Goal: Task Accomplishment & Management: Manage account settings

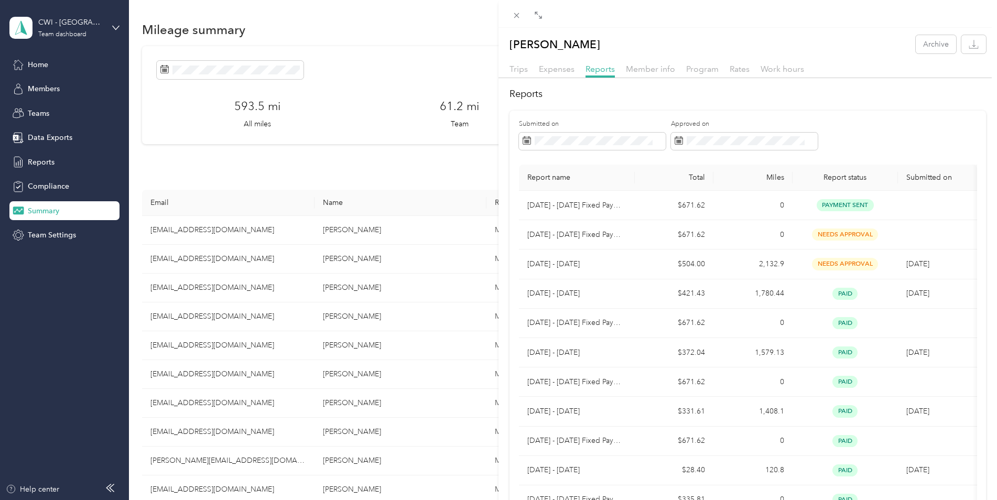
scroll to position [157, 0]
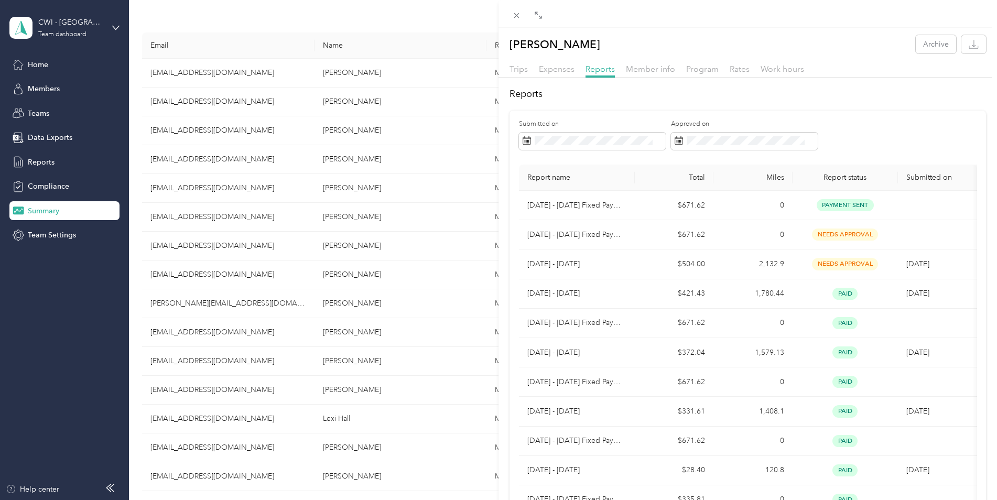
click at [188, 128] on div "[PERSON_NAME] Archive Trips Expenses Reports Member info Program Rates Work hou…" at bounding box center [498, 250] width 997 height 500
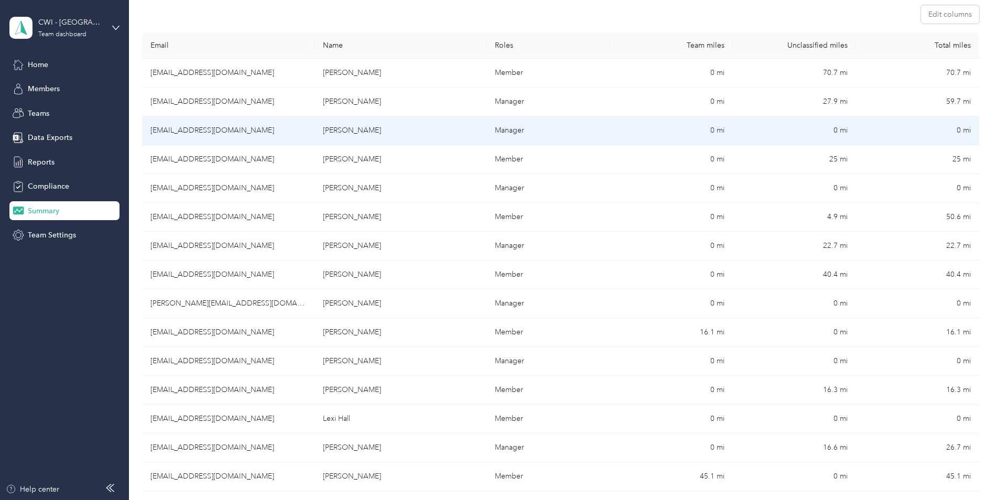
click at [187, 128] on td "[EMAIL_ADDRESS][DOMAIN_NAME]" at bounding box center [228, 130] width 173 height 29
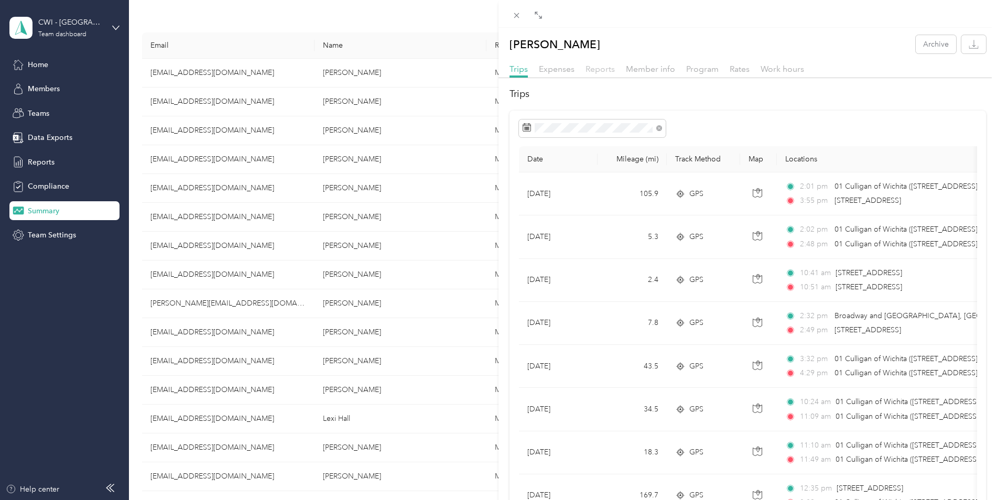
click at [599, 71] on span "Reports" at bounding box center [600, 69] width 29 height 10
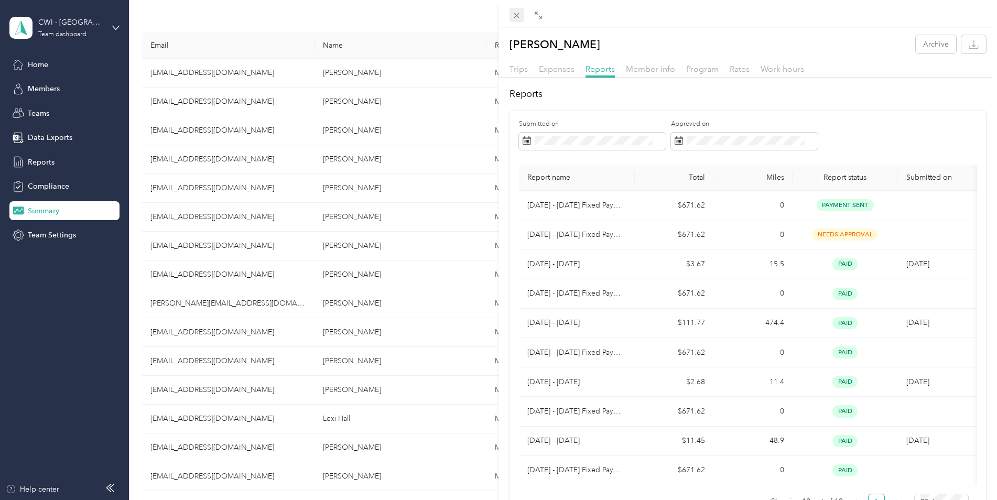
click at [515, 17] on icon at bounding box center [516, 15] width 5 height 5
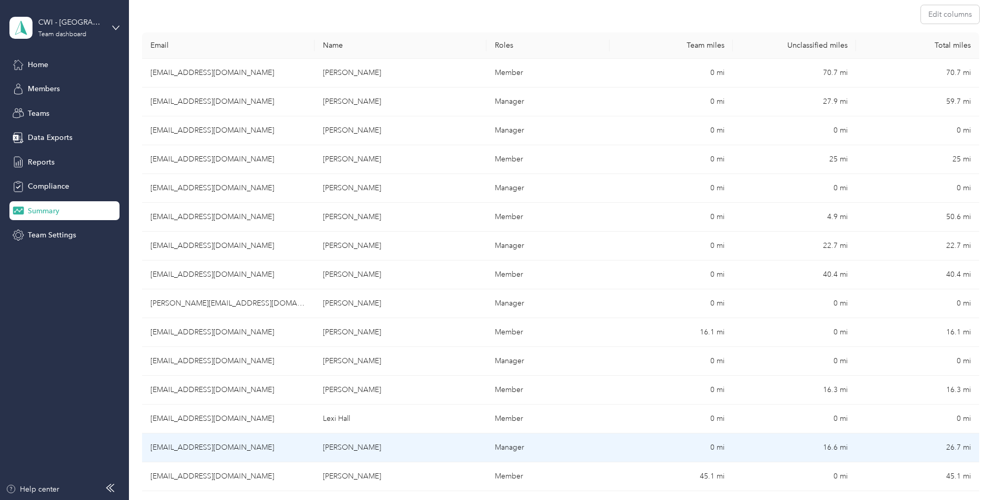
click at [192, 448] on td "[EMAIL_ADDRESS][DOMAIN_NAME]" at bounding box center [228, 448] width 173 height 29
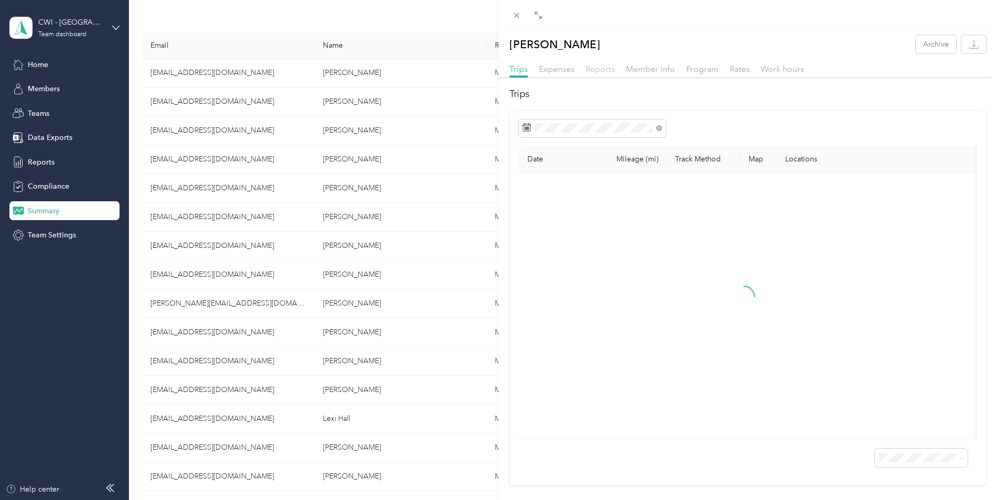
click at [596, 67] on span "Reports" at bounding box center [600, 69] width 29 height 10
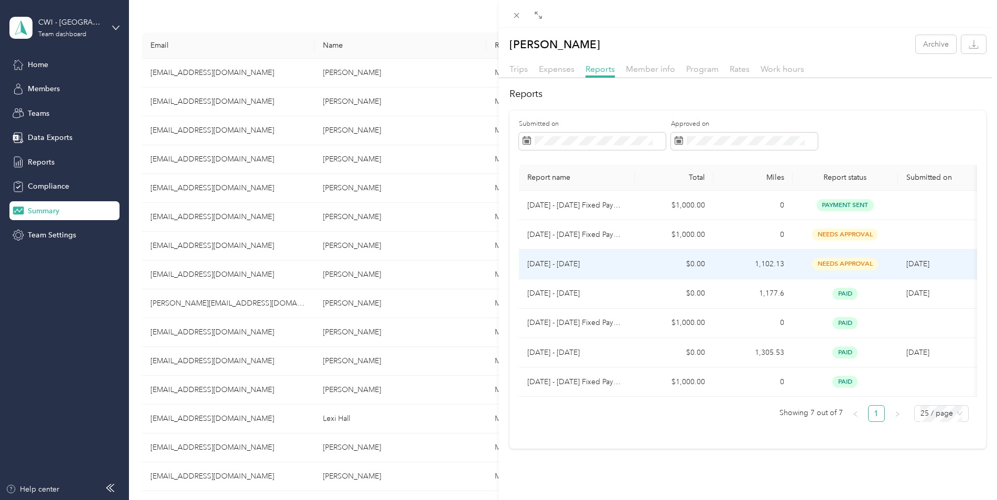
click at [560, 261] on p "[DATE] - [DATE]" at bounding box center [577, 265] width 99 height 12
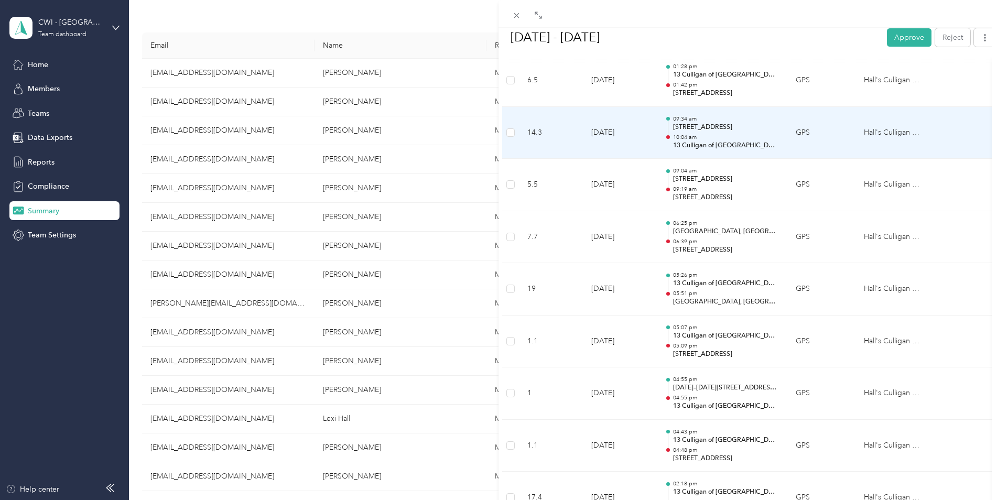
scroll to position [4398, 0]
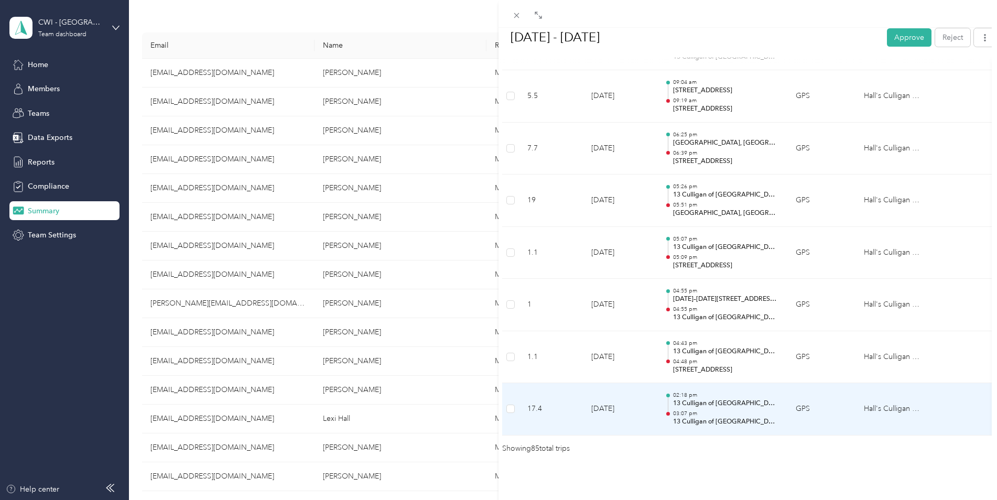
click at [684, 399] on p "13 Culligan of [GEOGRAPHIC_DATA]" at bounding box center [726, 403] width 106 height 9
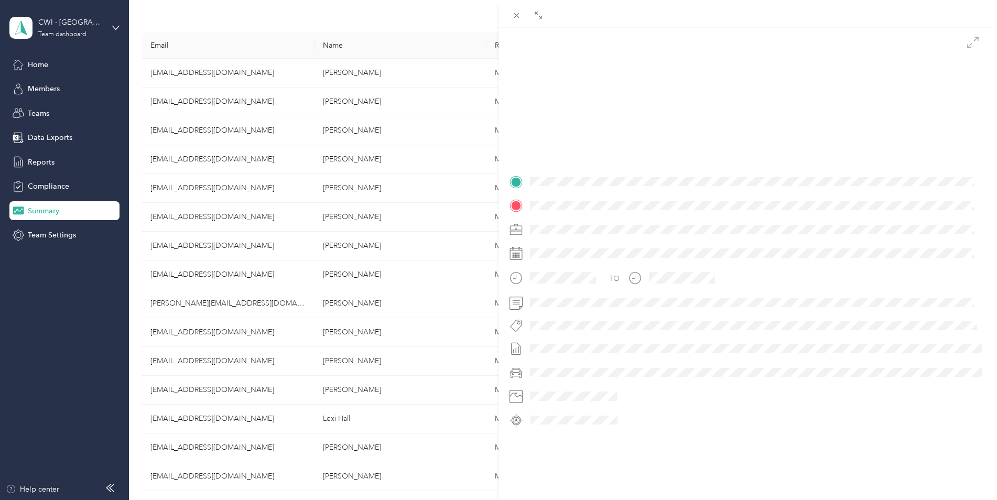
scroll to position [105, 0]
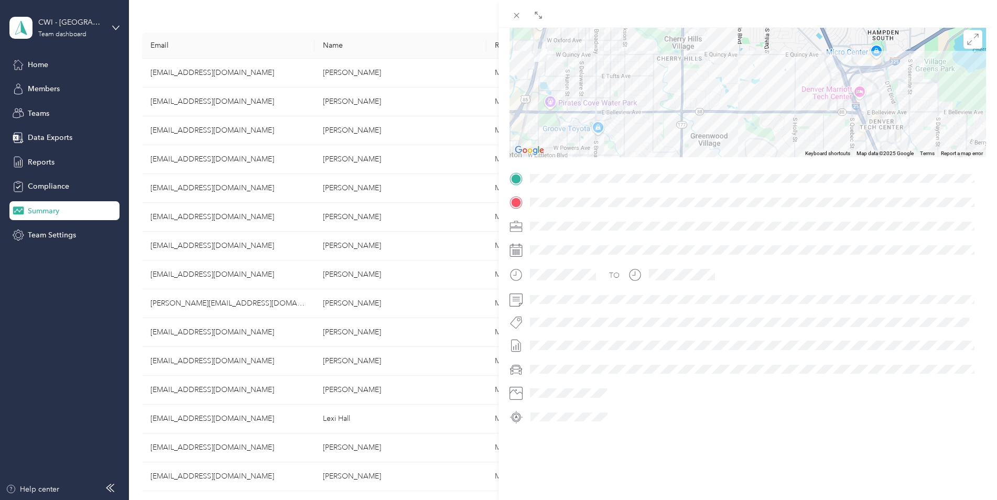
click at [534, 49] on img at bounding box center [540, 55] width 13 height 13
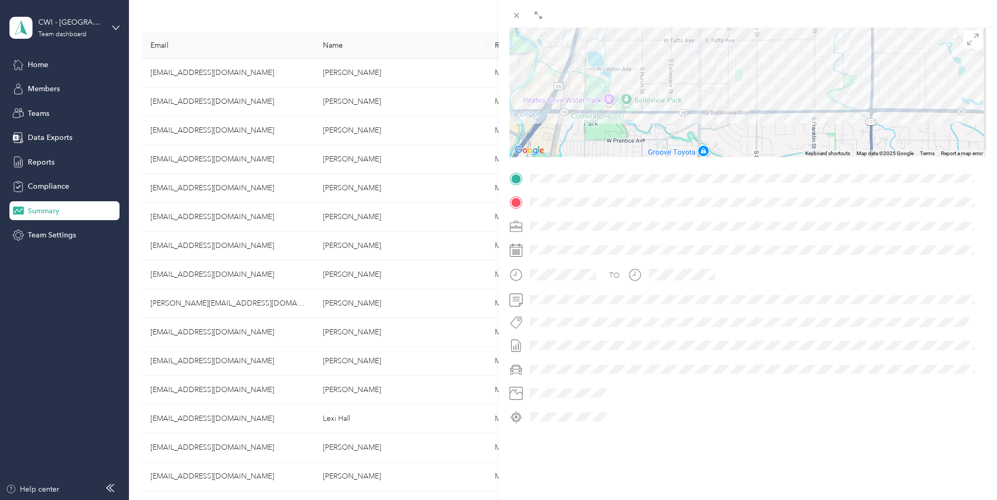
drag, startPoint x: 867, startPoint y: 67, endPoint x: 782, endPoint y: 15, distance: 99.8
click at [783, 15] on div "BACK [PERSON_NAME] Reports [DATE] - [DATE] Trip detail Trip details This trip c…" at bounding box center [748, 264] width 499 height 528
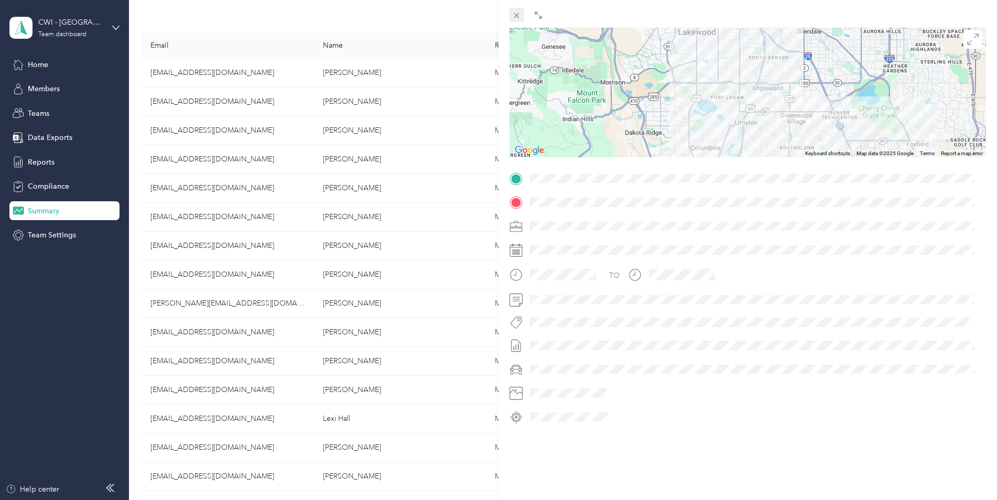
click at [515, 15] on icon at bounding box center [516, 15] width 9 height 9
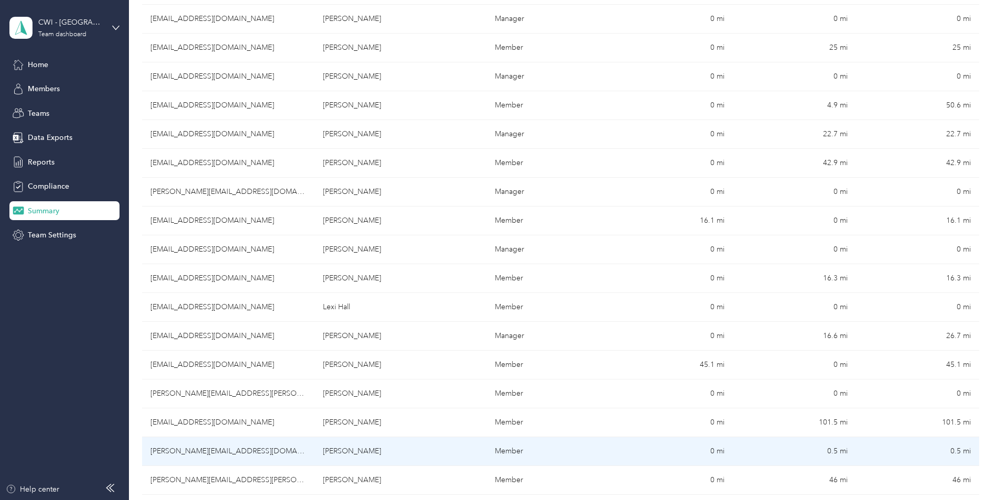
scroll to position [315, 0]
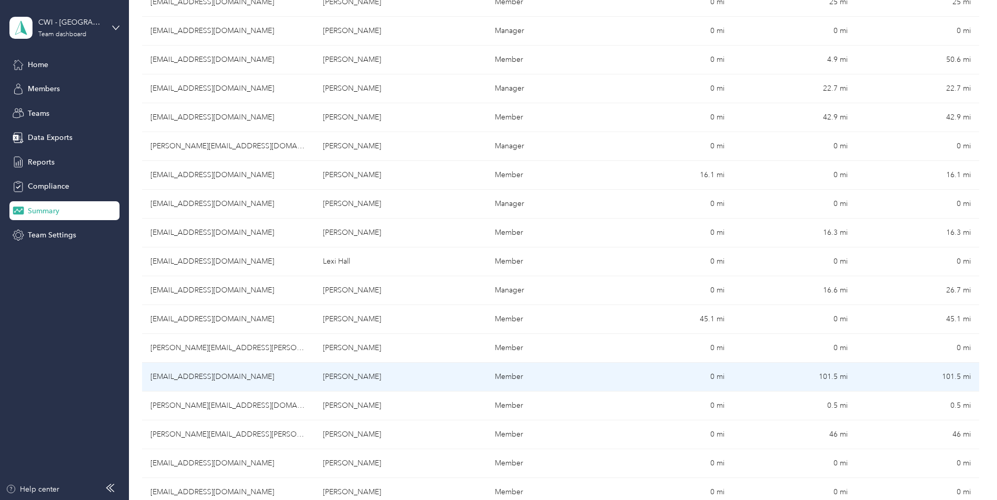
click at [196, 374] on td "[EMAIL_ADDRESS][DOMAIN_NAME]" at bounding box center [228, 377] width 173 height 29
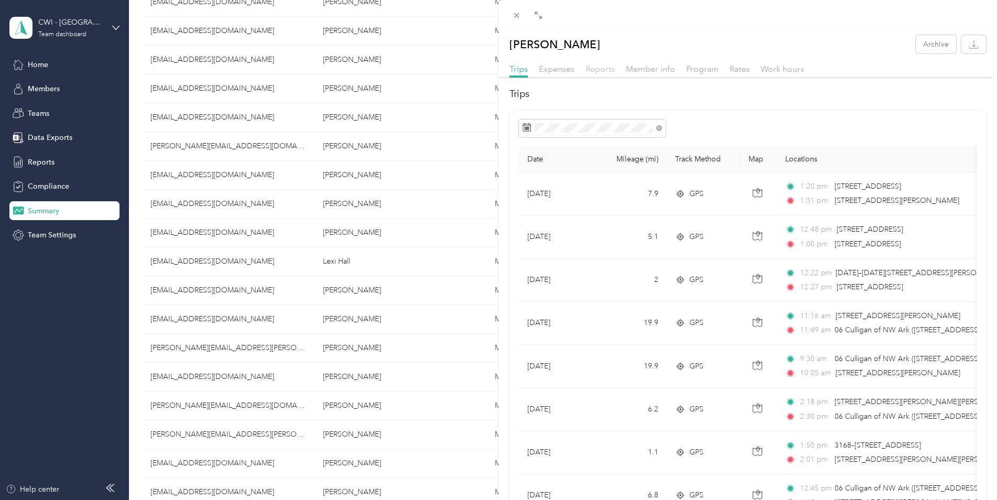
click at [596, 67] on span "Reports" at bounding box center [600, 69] width 29 height 10
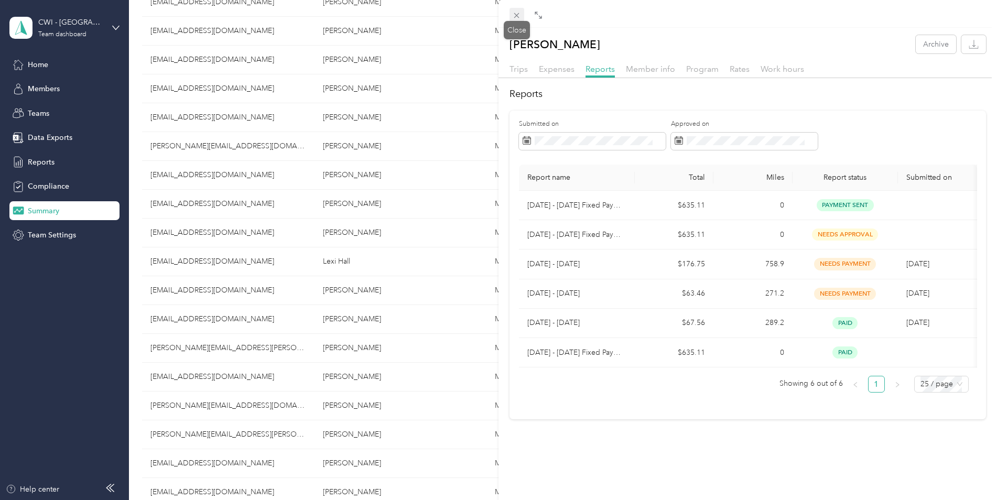
click at [519, 14] on icon at bounding box center [516, 15] width 5 height 5
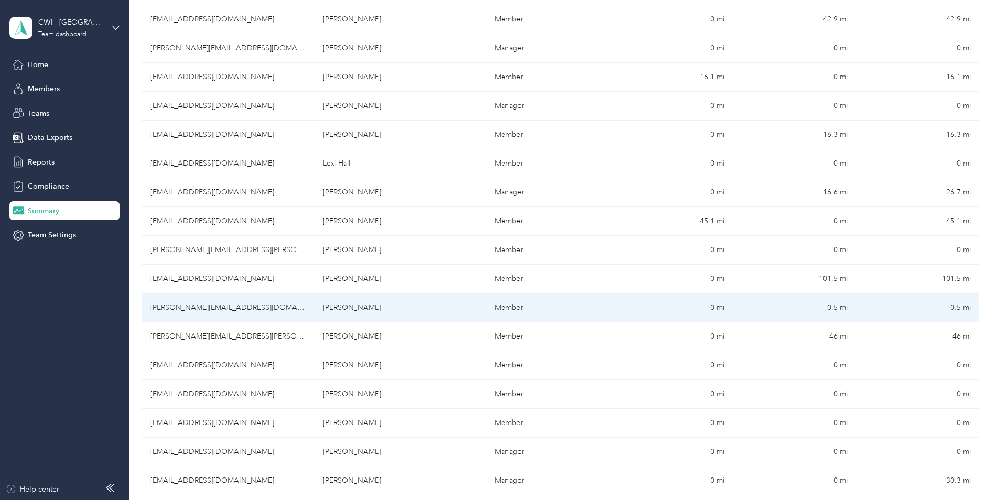
scroll to position [420, 0]
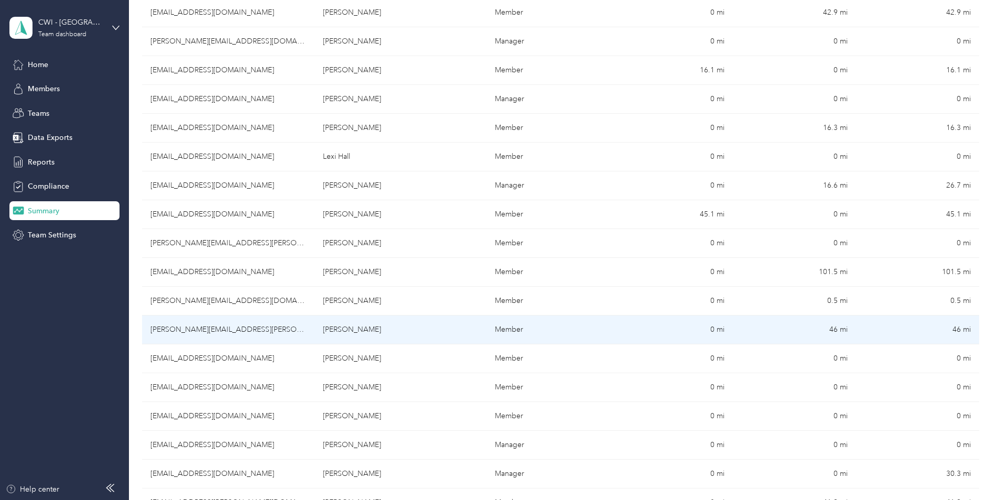
click at [208, 330] on td "[PERSON_NAME][EMAIL_ADDRESS][PERSON_NAME][DOMAIN_NAME]" at bounding box center [228, 330] width 173 height 29
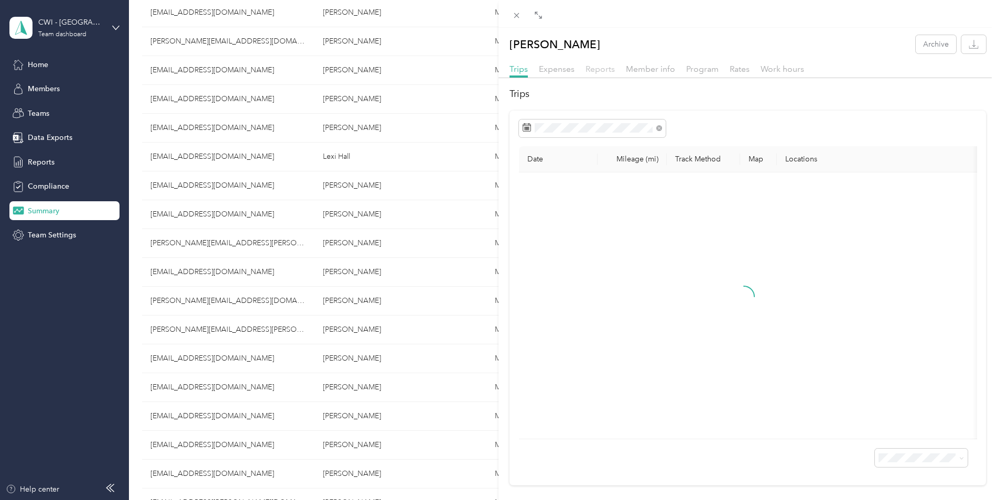
click at [594, 68] on span "Reports" at bounding box center [600, 69] width 29 height 10
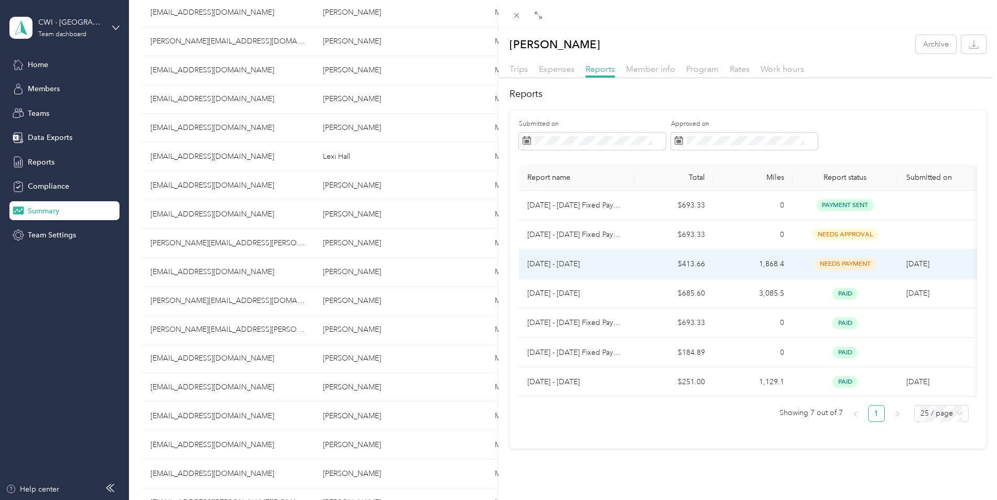
click at [558, 264] on p "[DATE] - [DATE]" at bounding box center [577, 265] width 99 height 12
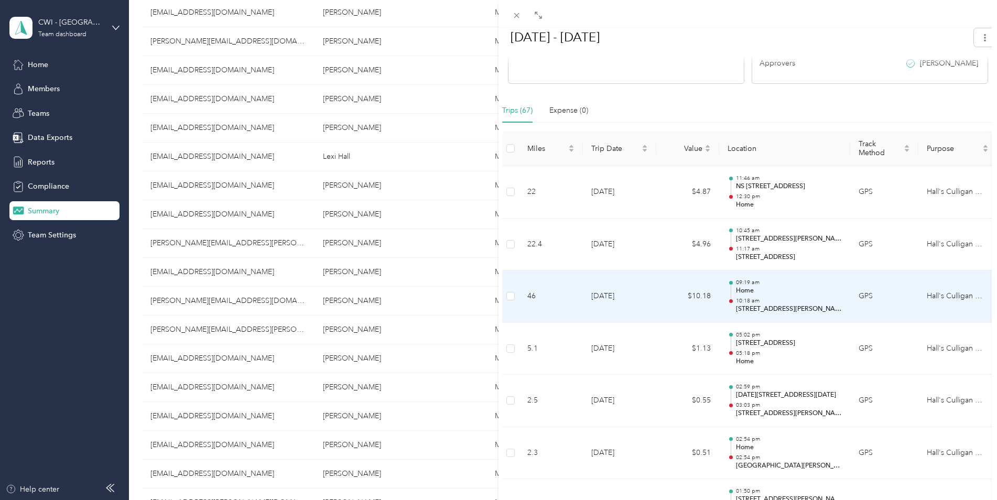
scroll to position [207, 0]
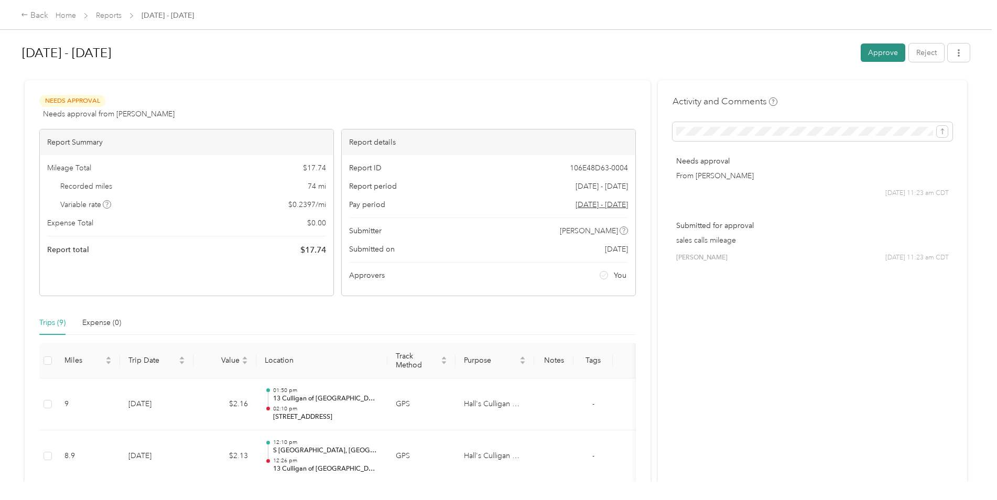
click at [872, 53] on button "Approve" at bounding box center [883, 53] width 45 height 18
